Goal: Task Accomplishment & Management: Complete application form

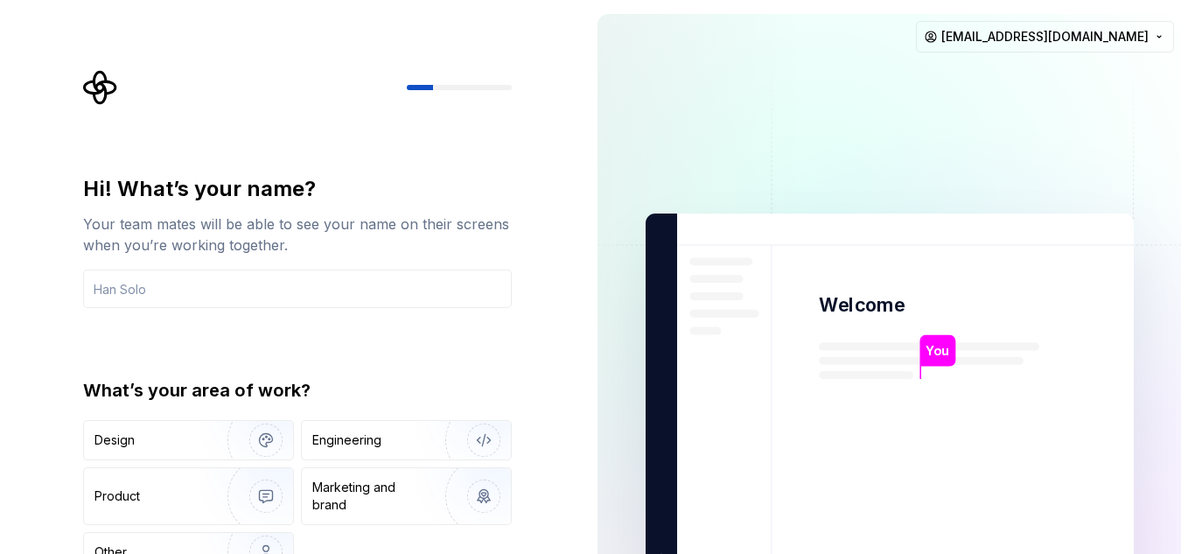
click at [873, 413] on img at bounding box center [889, 395] width 708 height 826
click at [388, 301] on input "text" at bounding box center [297, 288] width 428 height 38
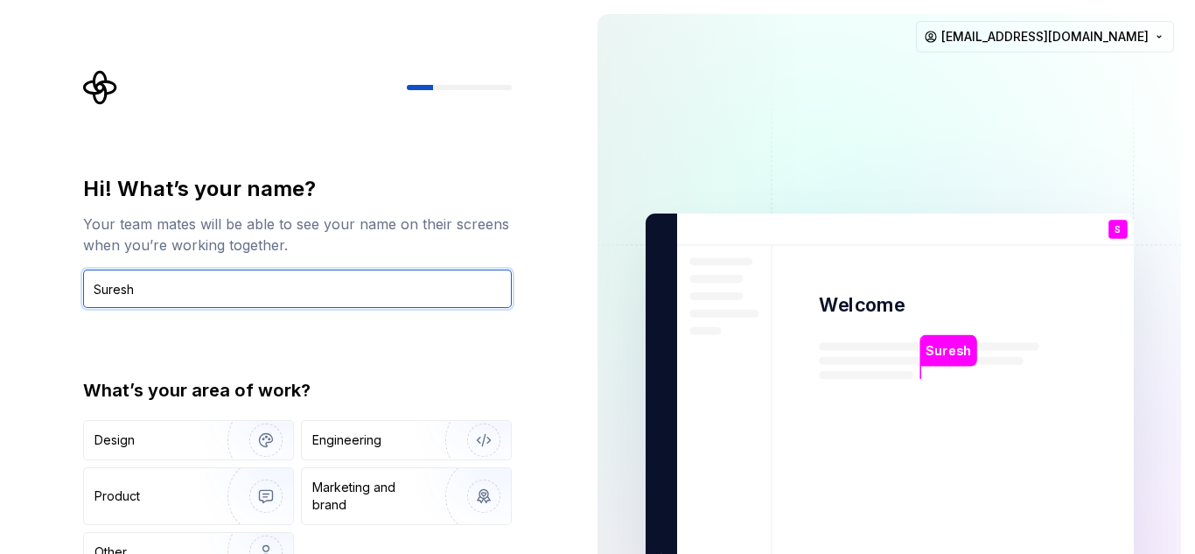
type input "Suresh"
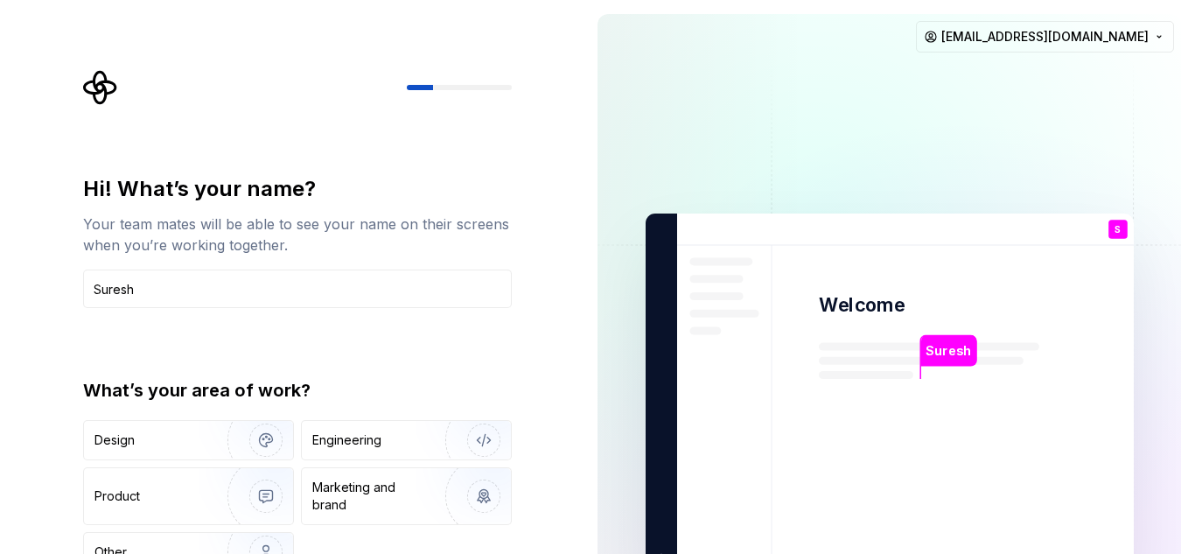
click at [561, 404] on div "Hi! What’s your name? Your team mates will be able to see your name on their sc…" at bounding box center [291, 394] width 583 height 789
click at [1194, 319] on div "[PERSON_NAME] Welcome S You T B +3 [PERSON_NAME] [PERSON_NAME] [EMAIL_ADDRESS][…" at bounding box center [888, 394] width 611 height 789
click at [587, 221] on div "[PERSON_NAME] Welcome S You T B +3 [PERSON_NAME] [PERSON_NAME] [EMAIL_ADDRESS][…" at bounding box center [888, 394] width 611 height 789
click at [1187, 296] on div "[PERSON_NAME] Welcome S You T B +3 [PERSON_NAME] [PERSON_NAME] [EMAIL_ADDRESS][…" at bounding box center [888, 394] width 611 height 789
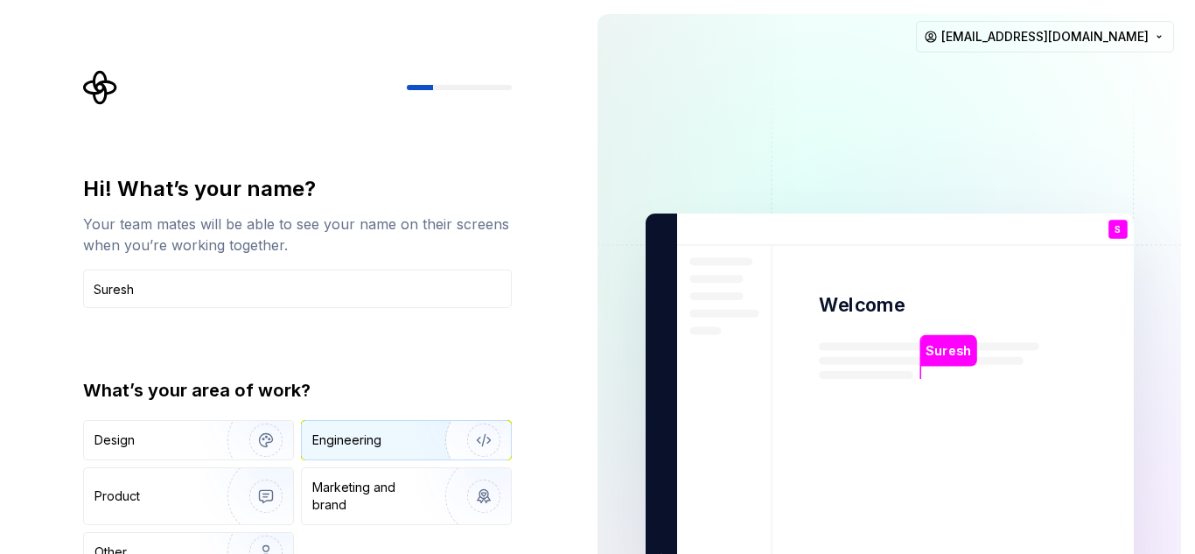
click at [418, 431] on img "button" at bounding box center [472, 439] width 112 height 117
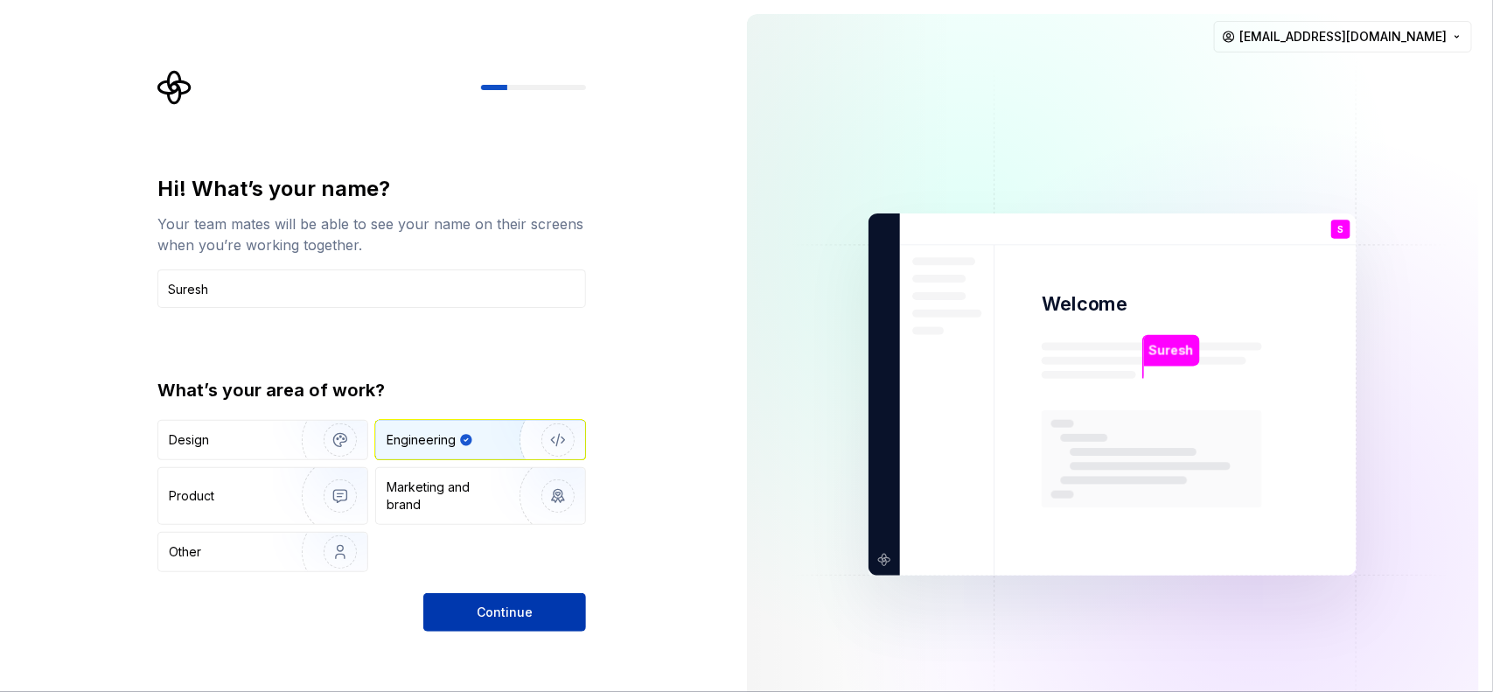
drag, startPoint x: 1192, startPoint y: 3, endPoint x: 486, endPoint y: 609, distance: 930.2
click at [486, 553] on span "Continue" at bounding box center [505, 611] width 56 height 17
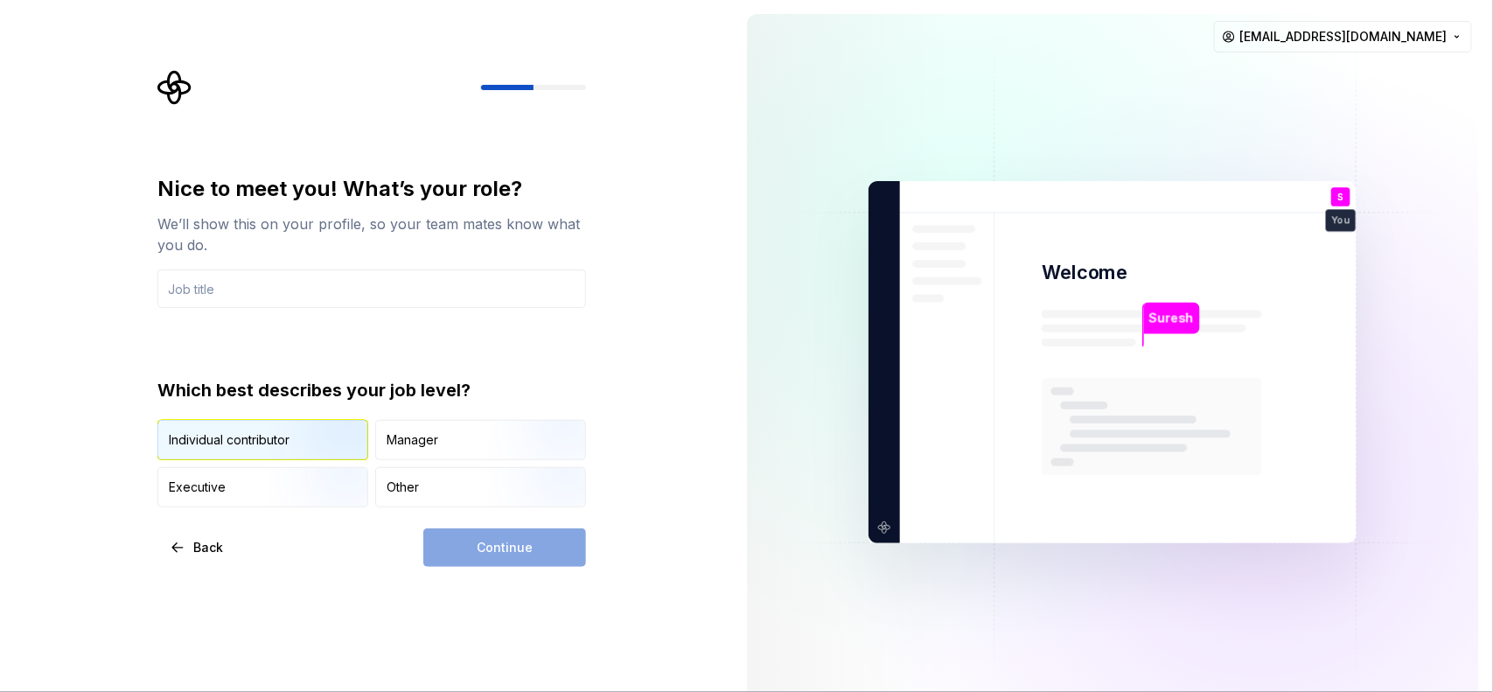
click at [311, 440] on img "button" at bounding box center [325, 461] width 112 height 117
click at [247, 287] on input "text" at bounding box center [371, 288] width 428 height 38
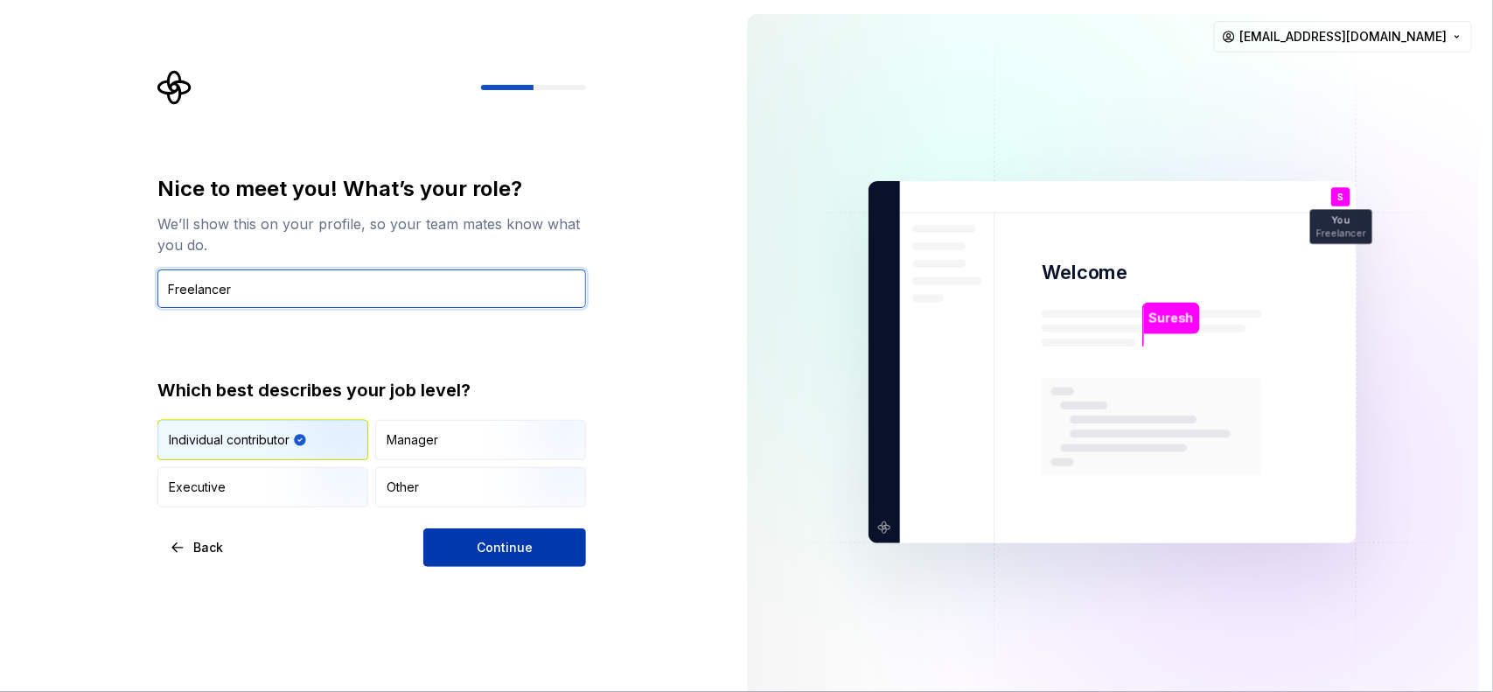
type input "Freelancer"
click at [482, 553] on button "Continue" at bounding box center [504, 547] width 163 height 38
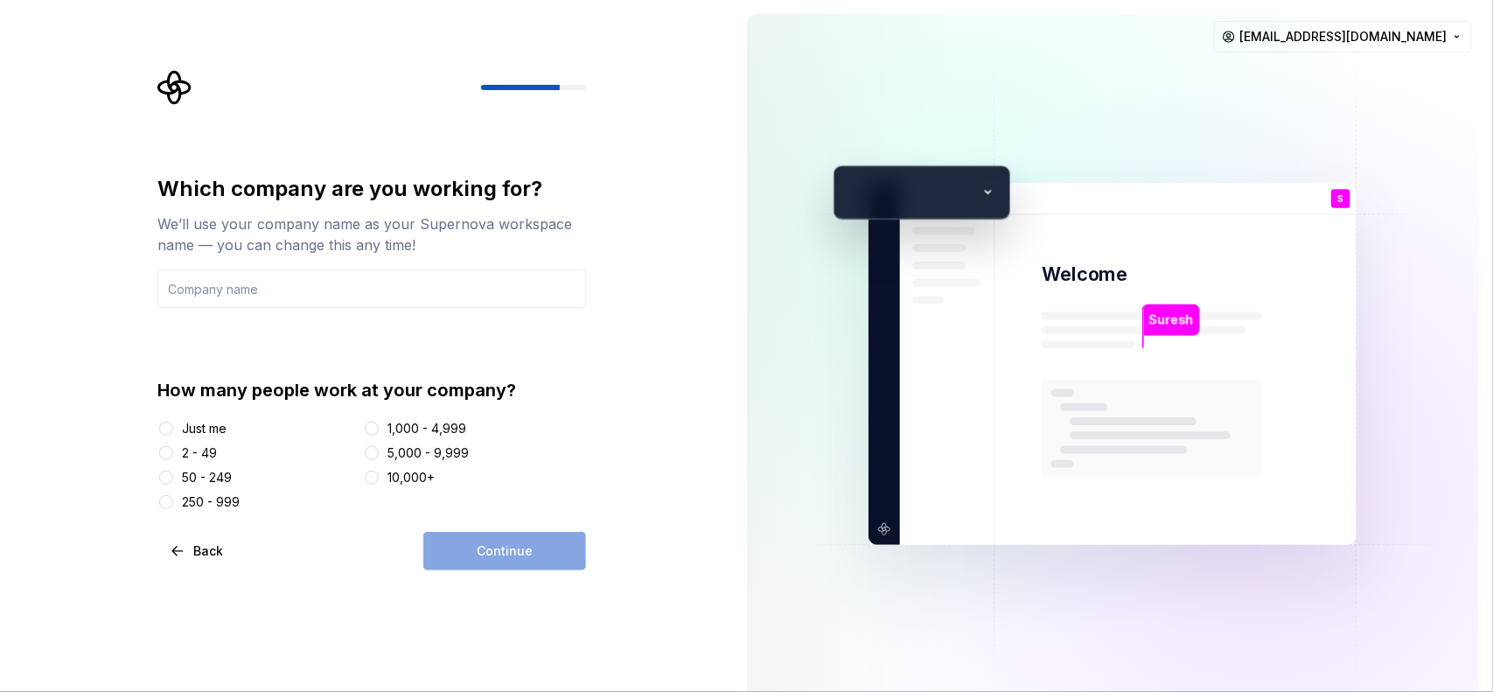
click at [217, 422] on div "Just me" at bounding box center [204, 428] width 45 height 17
click at [173, 422] on button "Just me" at bounding box center [166, 429] width 14 height 14
click at [199, 274] on input "text" at bounding box center [371, 288] width 428 height 38
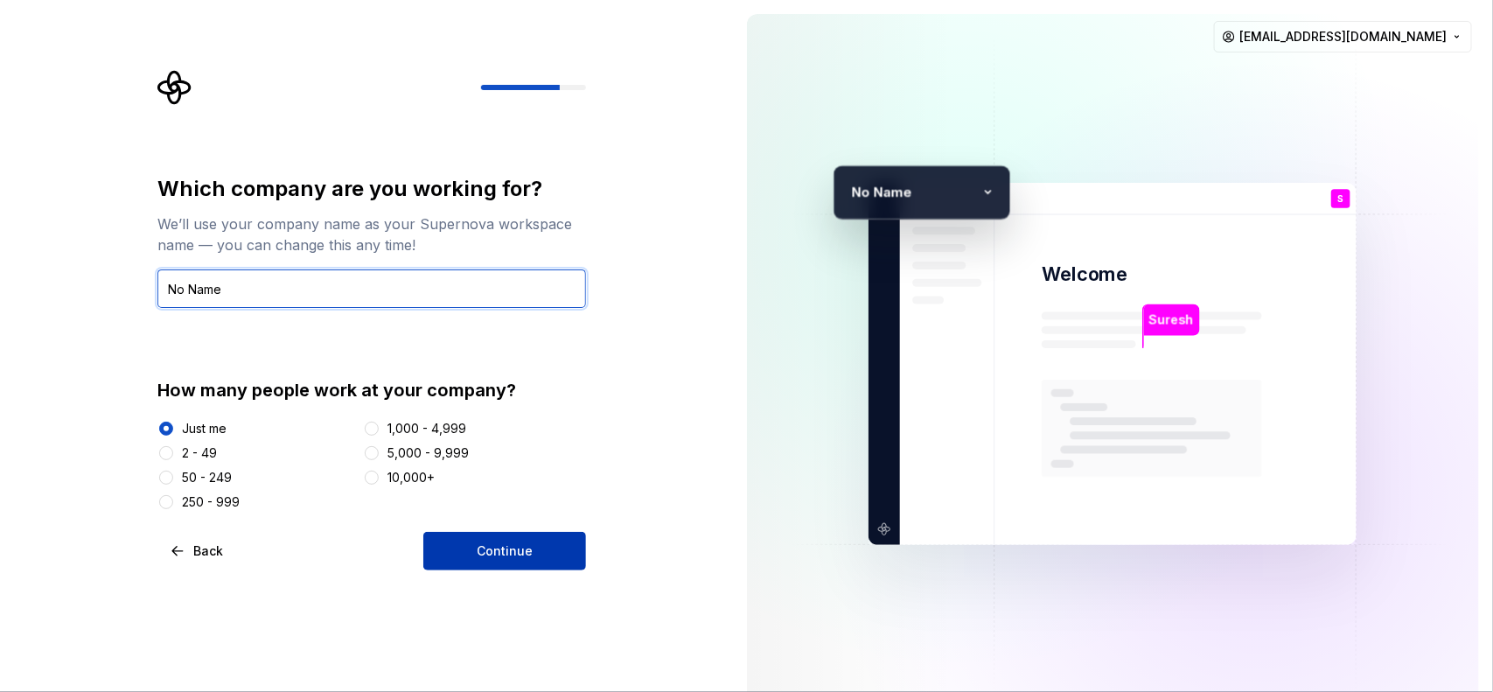
type input "No Name"
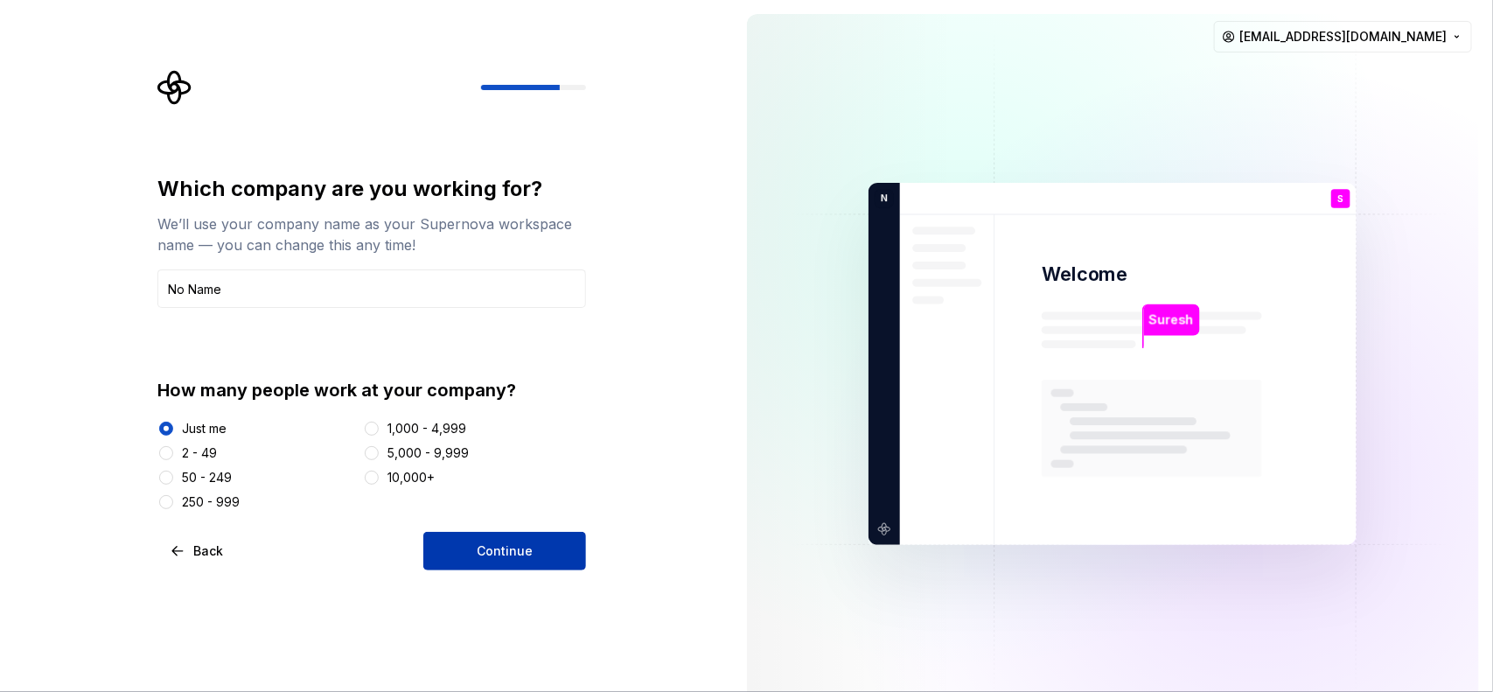
click at [475, 539] on button "Continue" at bounding box center [504, 551] width 163 height 38
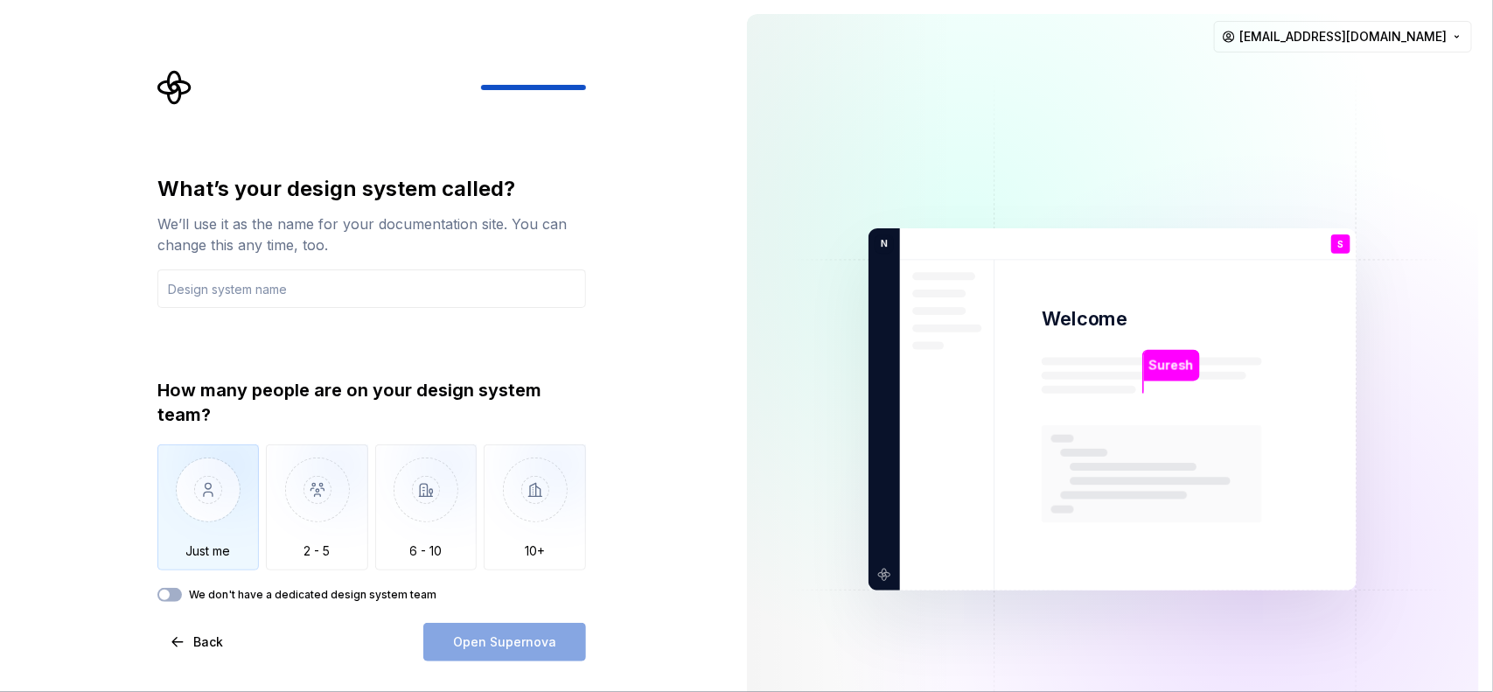
click at [219, 477] on img "button" at bounding box center [208, 502] width 102 height 117
click at [175, 553] on button "We don't have a dedicated design system team" at bounding box center [169, 595] width 24 height 14
click at [224, 291] on input "text" at bounding box center [371, 288] width 428 height 38
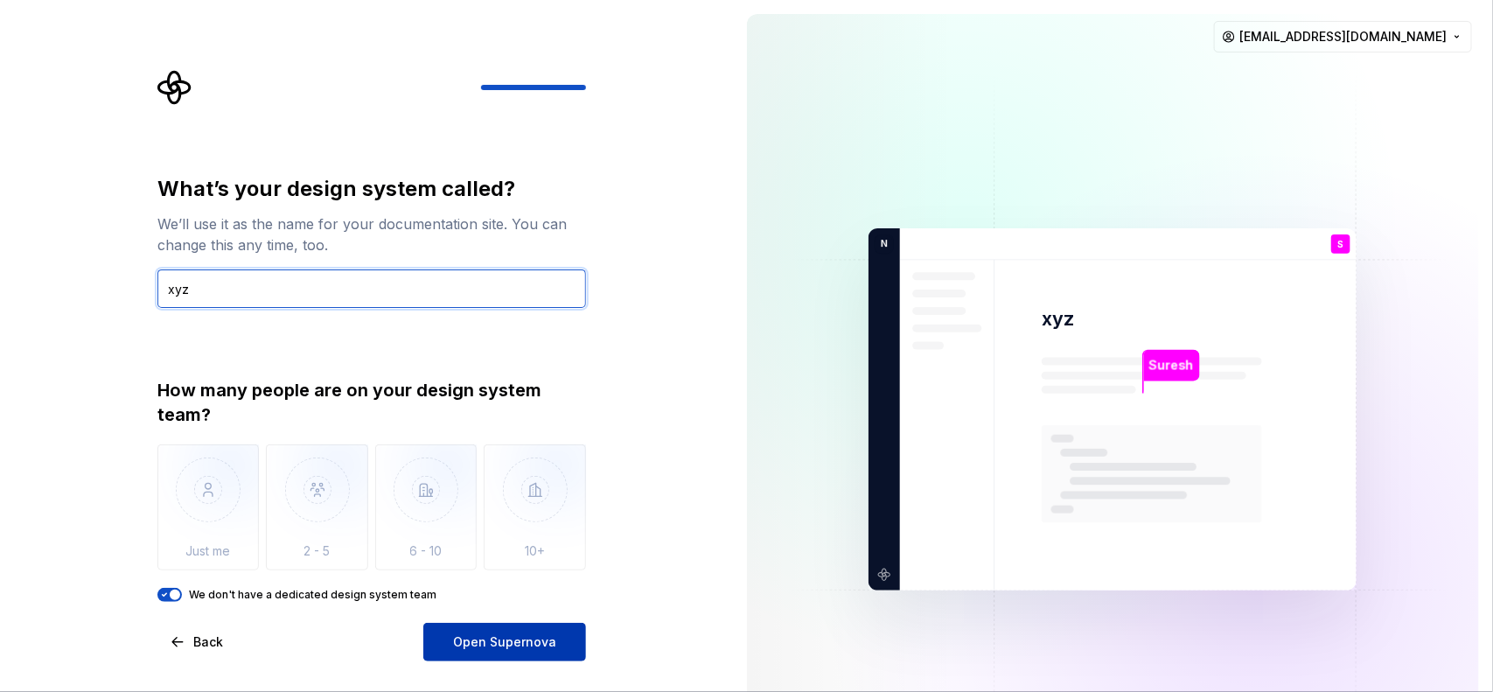
type input "xyz"
click at [512, 553] on span "Open Supernova" at bounding box center [504, 641] width 103 height 17
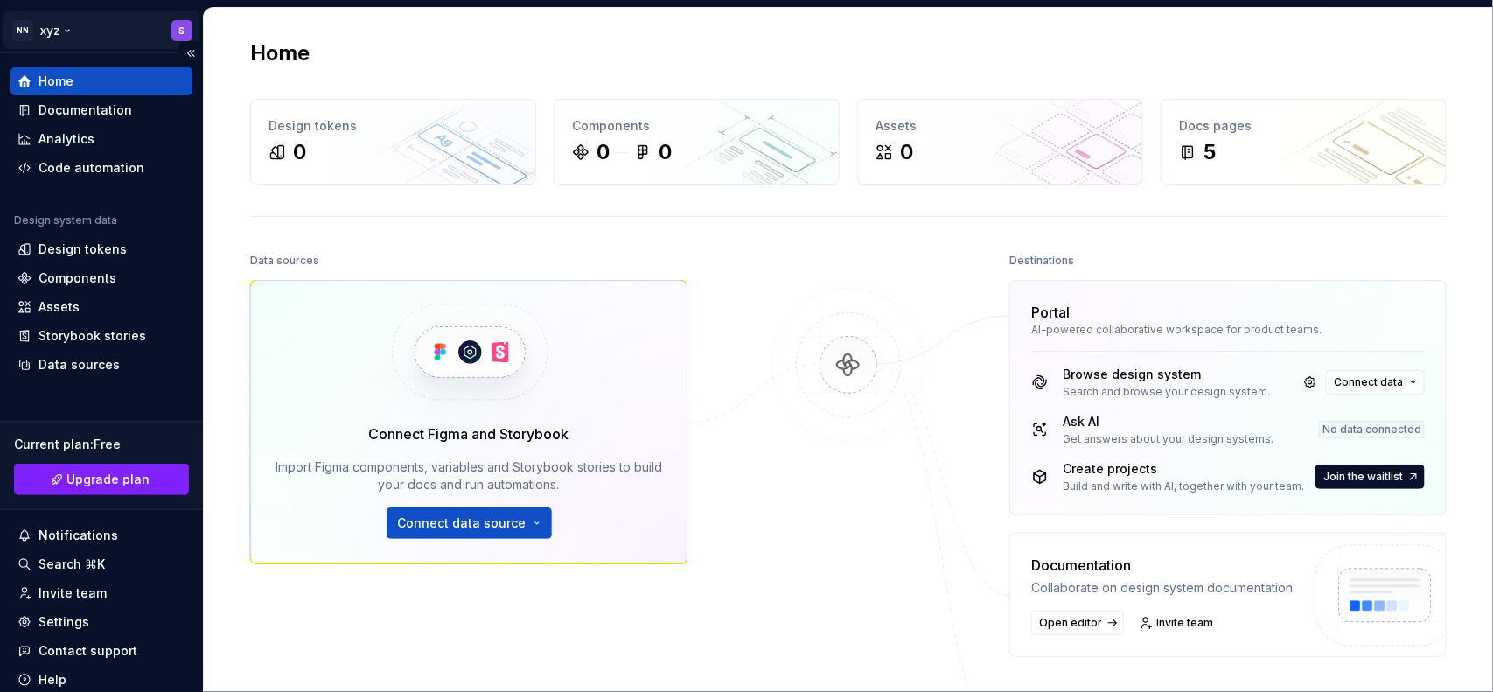
click at [62, 26] on html "NN xyz S Home Documentation Analytics Code automation Design system data Design…" at bounding box center [746, 346] width 1493 height 692
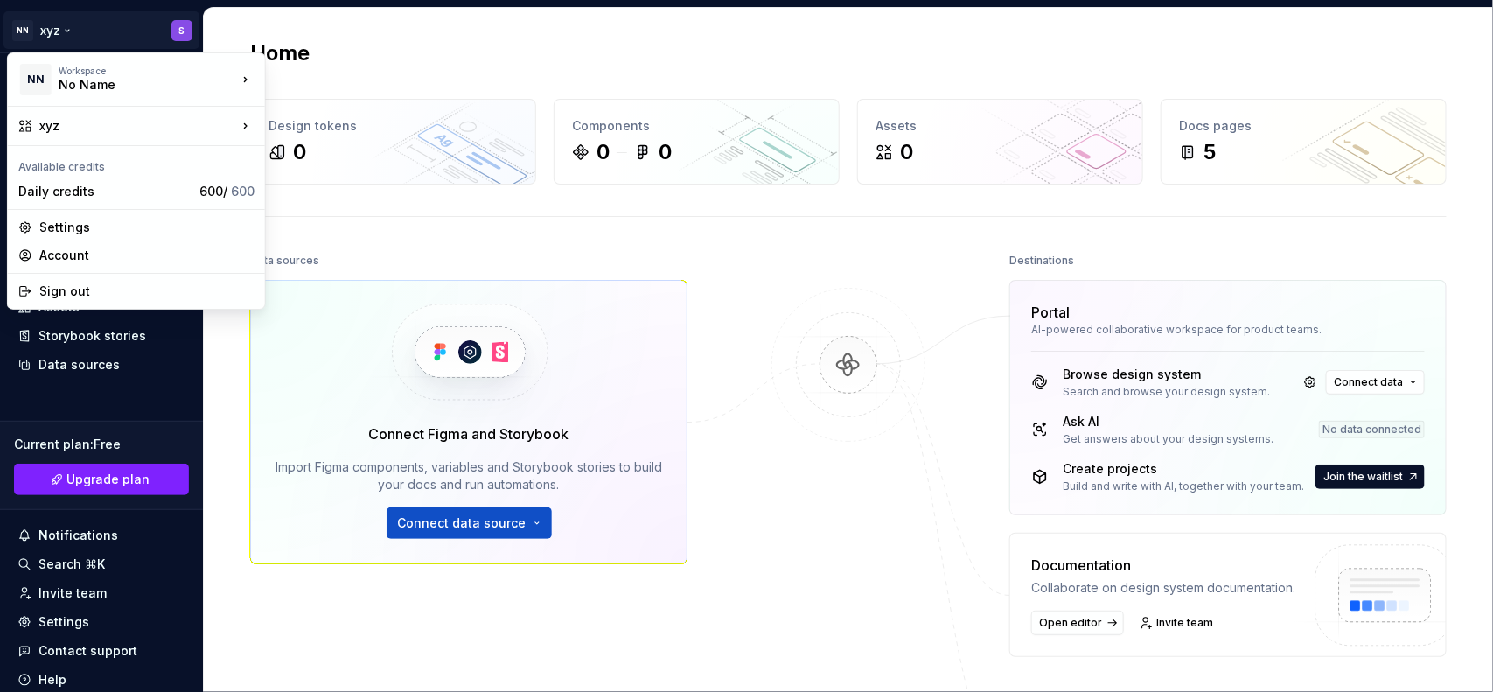
click at [390, 61] on html "NN xyz S Home Documentation Analytics Code automation Design system data Design…" at bounding box center [746, 346] width 1493 height 692
